Goal: Find specific page/section: Find specific page/section

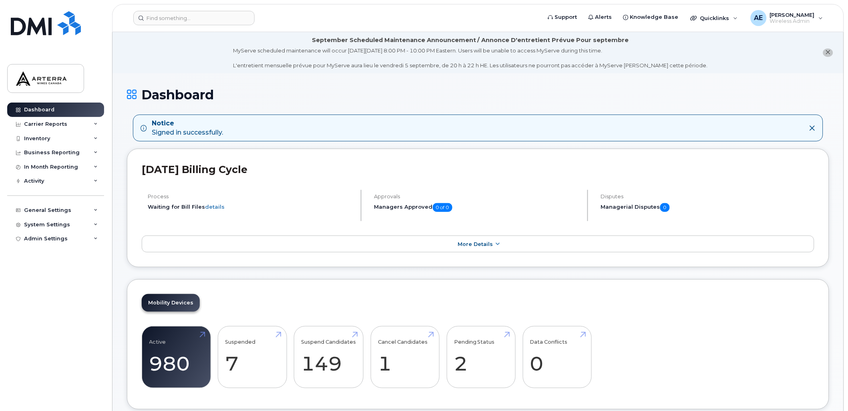
click at [831, 53] on icon "close notification" at bounding box center [828, 52] width 5 height 5
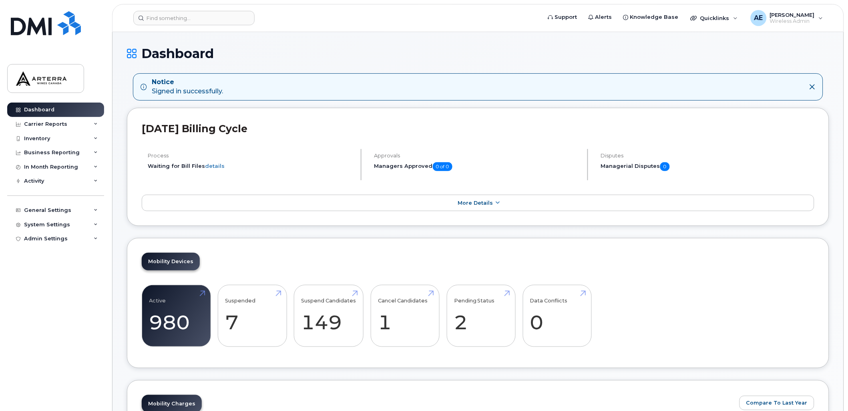
click at [814, 87] on icon at bounding box center [813, 87] width 6 height 6
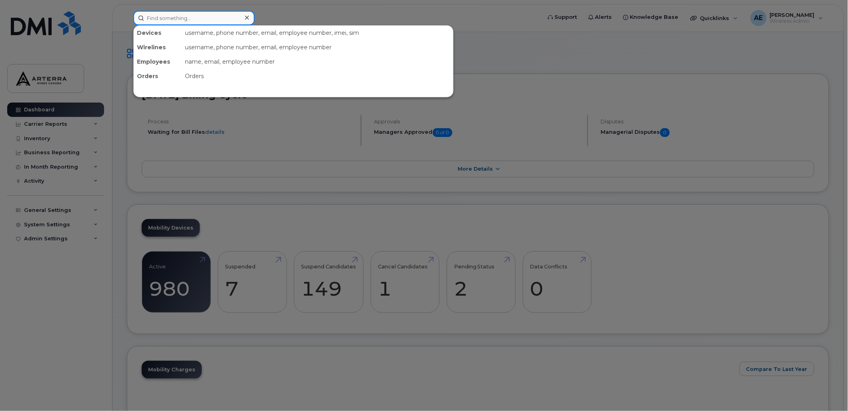
paste input "4374253708"
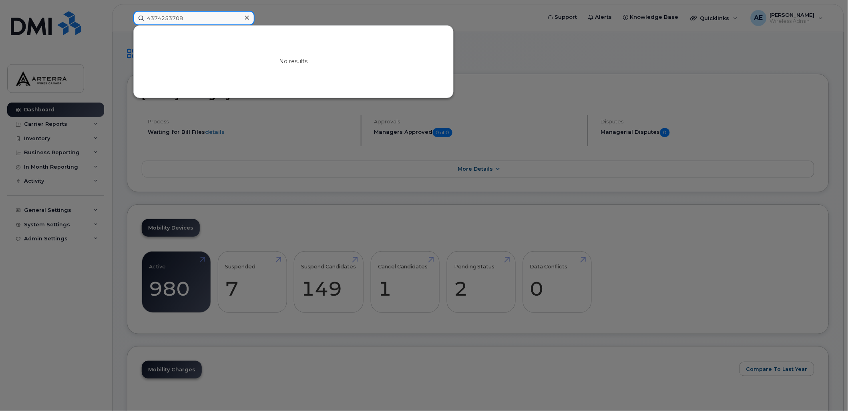
drag, startPoint x: 193, startPoint y: 16, endPoint x: 145, endPoint y: 21, distance: 49.1
click at [145, 21] on input "4374253708" at bounding box center [193, 18] width 121 height 14
paste input "289)-547-5308"
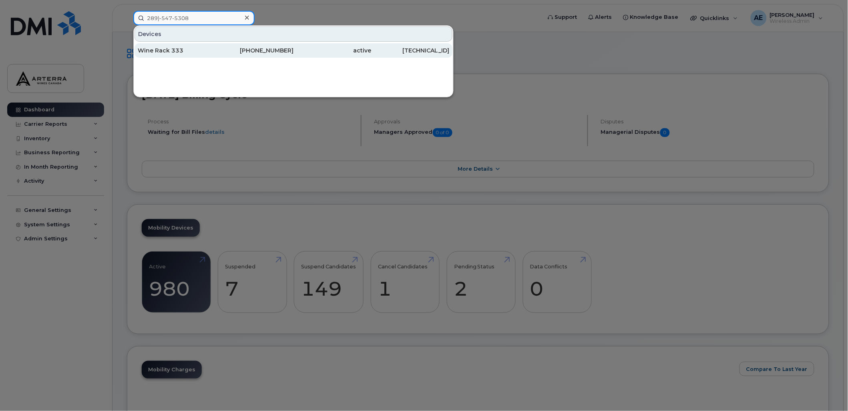
type input "289)-547-5308"
drag, startPoint x: 179, startPoint y: 47, endPoint x: 187, endPoint y: 55, distance: 12.2
click at [179, 47] on div "Wine Rack 333" at bounding box center [177, 50] width 78 height 8
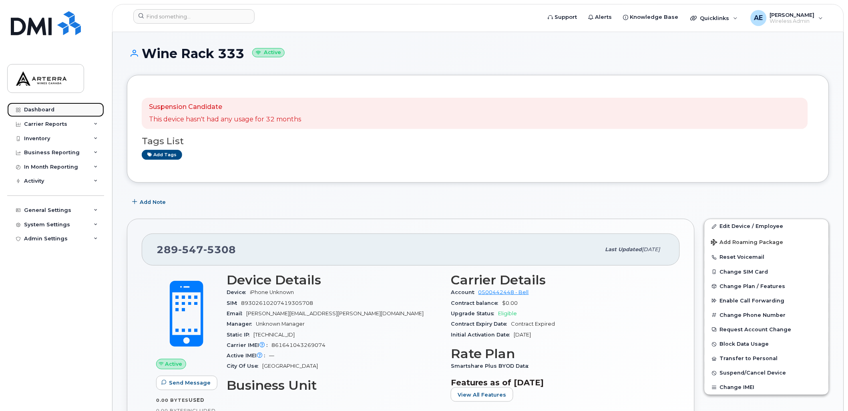
click at [44, 107] on div "Dashboard" at bounding box center [39, 110] width 30 height 6
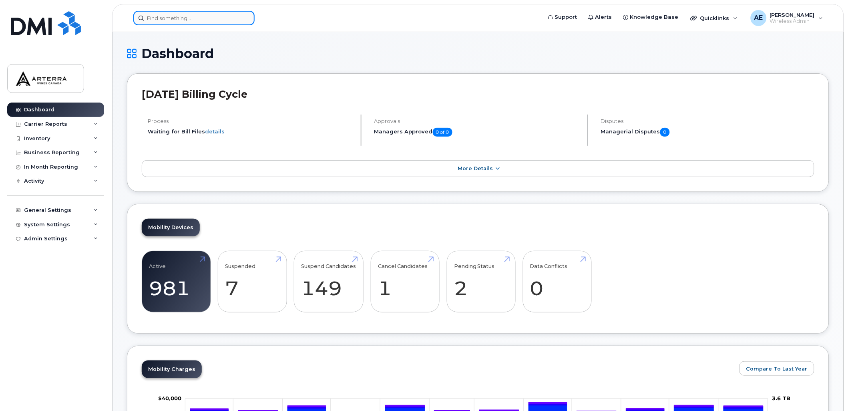
click at [197, 17] on input at bounding box center [193, 18] width 121 height 14
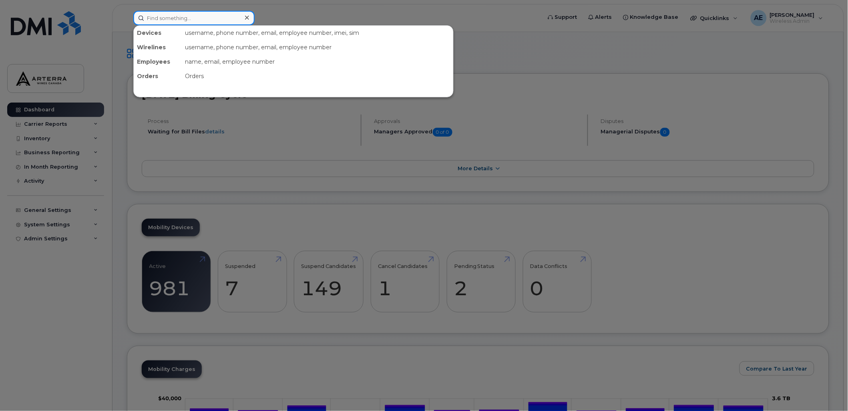
paste input "+19053025341"
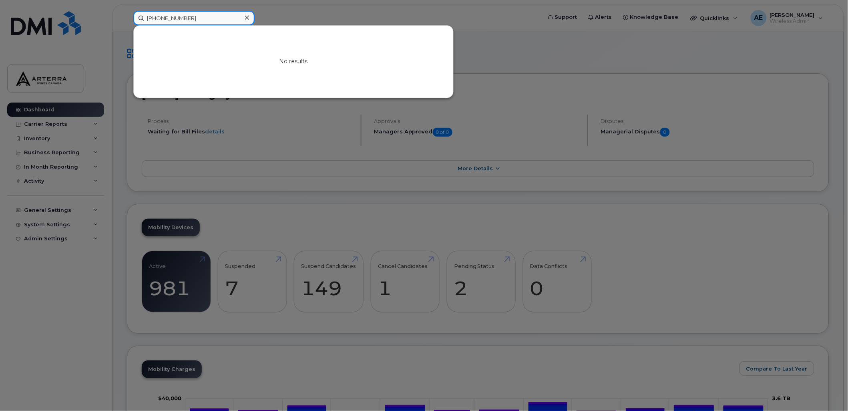
click at [152, 16] on input "+19053025341" at bounding box center [193, 18] width 121 height 14
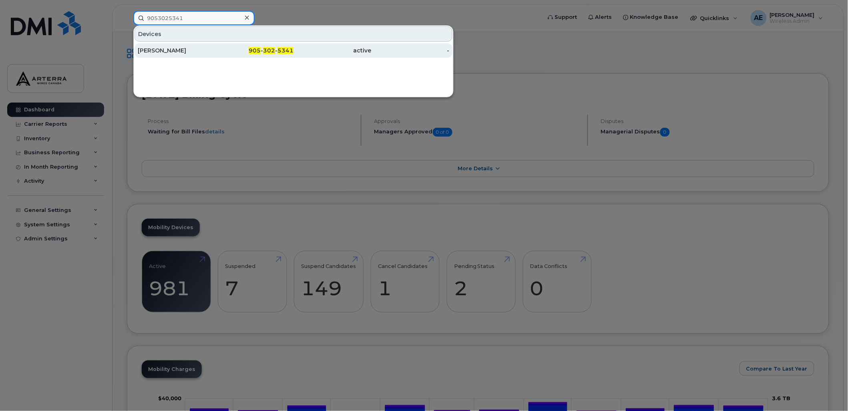
type input "9053025341"
click at [171, 48] on div "Jennifer Carchi" at bounding box center [177, 50] width 78 height 8
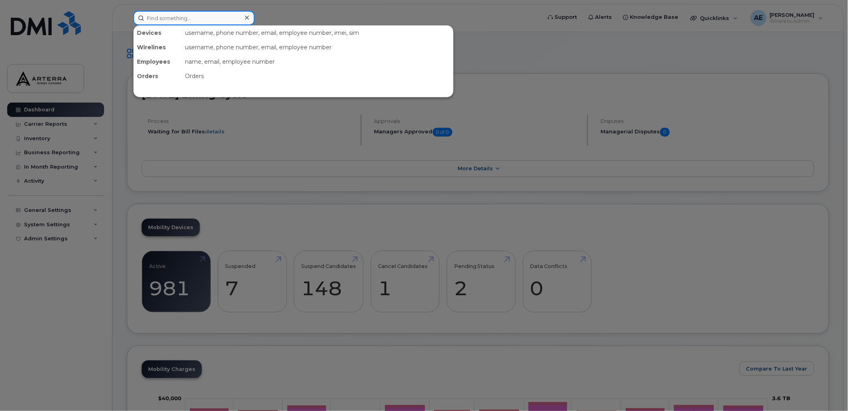
click at [165, 14] on input at bounding box center [193, 18] width 121 height 14
paste input "[PERSON_NAME]"
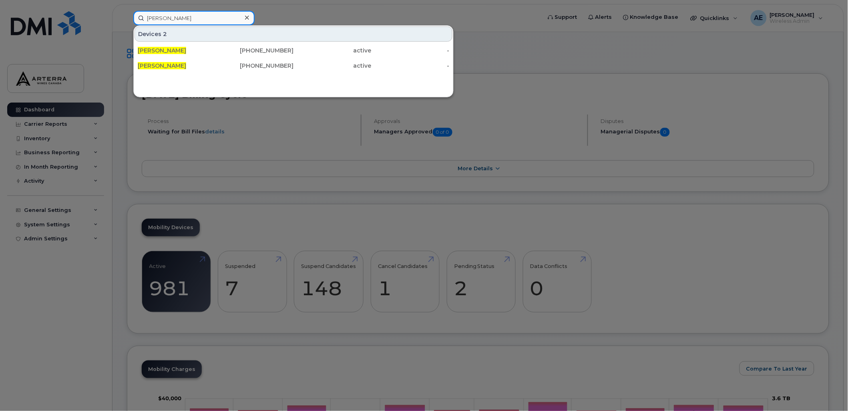
type input "[PERSON_NAME]"
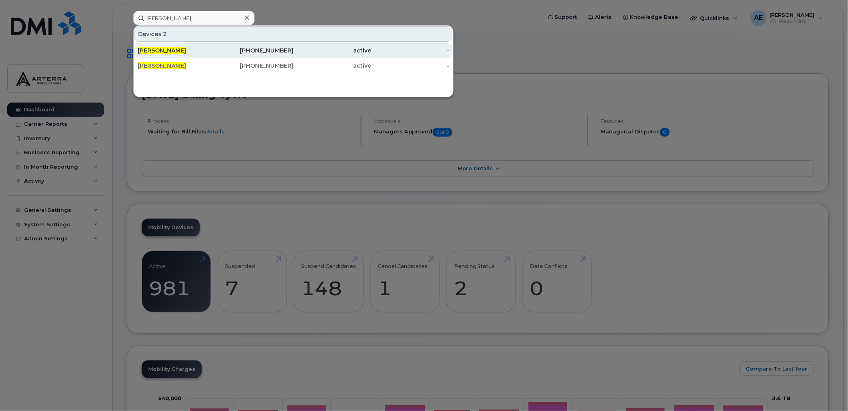
click at [168, 48] on span "[PERSON_NAME]" at bounding box center [162, 50] width 48 height 7
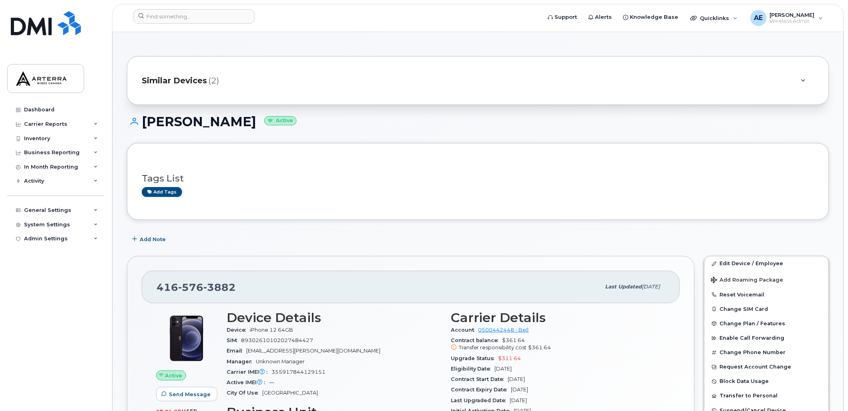
click at [802, 79] on icon at bounding box center [804, 80] width 4 height 5
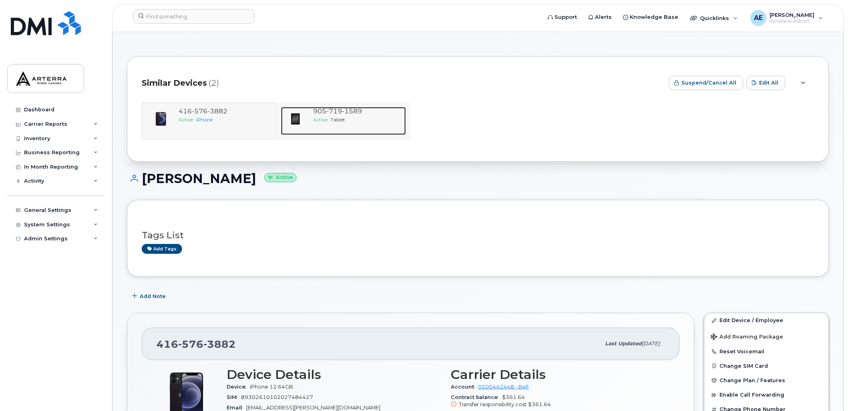
click at [350, 110] on span "1589" at bounding box center [352, 111] width 20 height 8
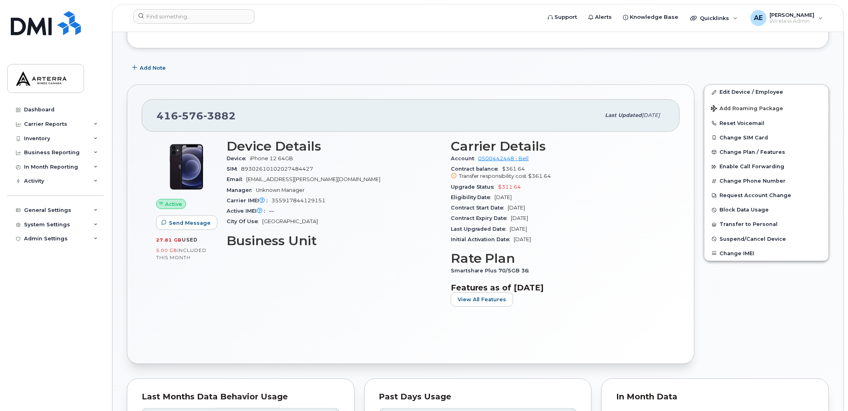
scroll to position [178, 0]
